Goal: Transaction & Acquisition: Purchase product/service

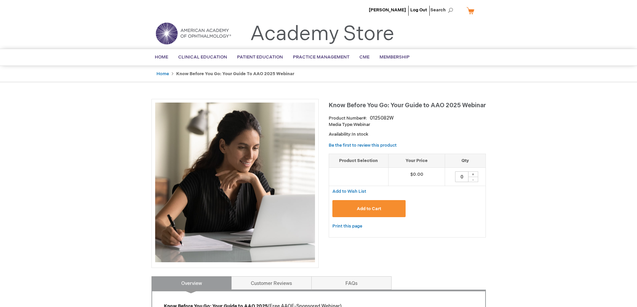
click at [371, 212] on button "Add to Cart" at bounding box center [369, 208] width 74 height 17
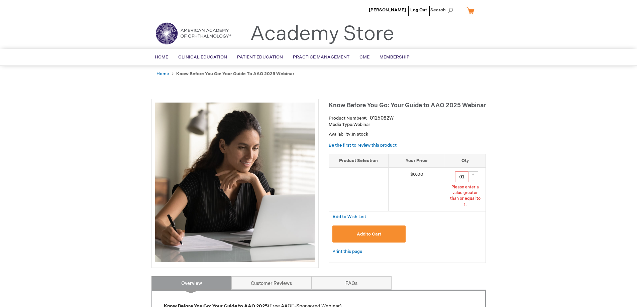
type input "0"
type input "1"
click at [340, 229] on button "Add to Cart" at bounding box center [369, 234] width 74 height 17
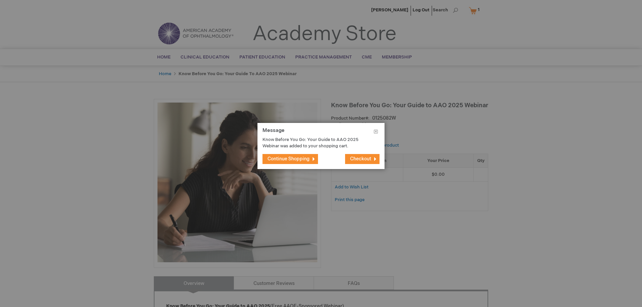
click at [370, 154] on button "Checkout" at bounding box center [362, 159] width 34 height 10
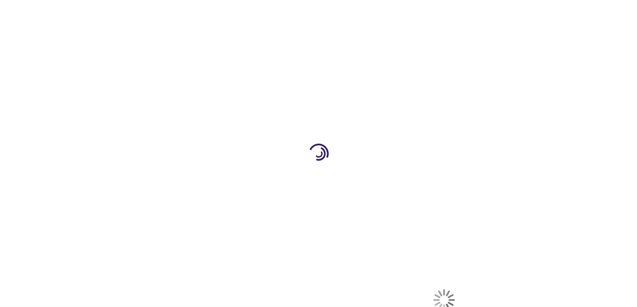
select select "US"
select select "41"
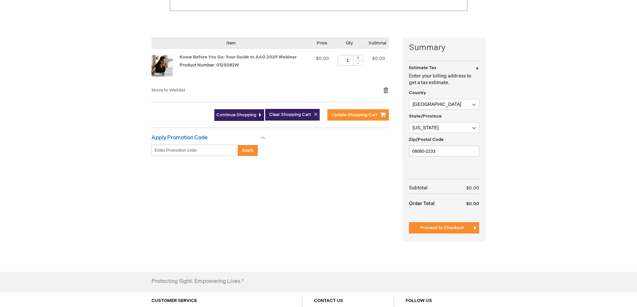
scroll to position [134, 0]
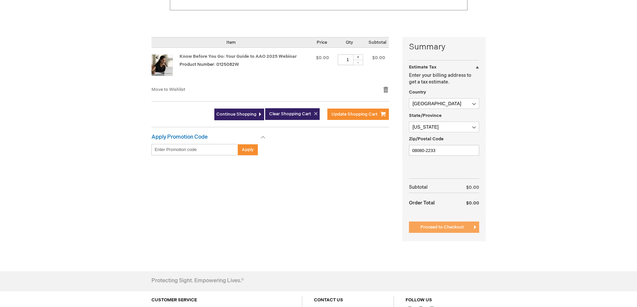
click at [452, 225] on span "Proceed to Checkout" at bounding box center [441, 227] width 43 height 5
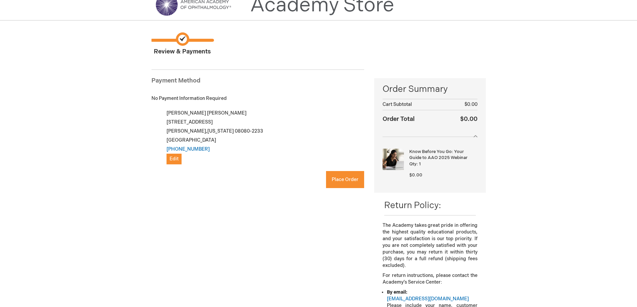
scroll to position [25, 0]
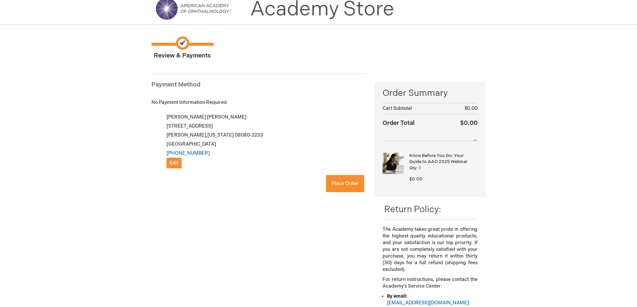
checkbox input "true"
click at [355, 186] on span "Place Order" at bounding box center [345, 184] width 27 height 6
